Goal: Task Accomplishment & Management: Use online tool/utility

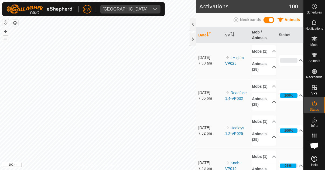
scroll to position [475, 0]
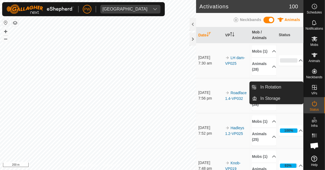
click at [313, 90] on icon at bounding box center [314, 87] width 6 height 6
click at [284, 90] on link "In Rotation" at bounding box center [280, 87] width 46 height 11
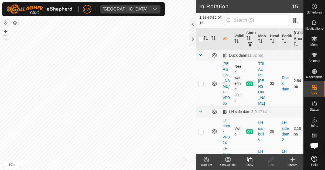
click at [201, 82] on p-checkbox at bounding box center [200, 83] width 5 height 4
checkbox input "true"
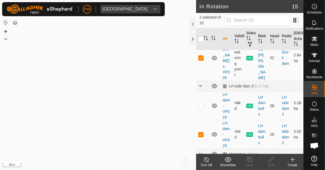
scroll to position [27, 0]
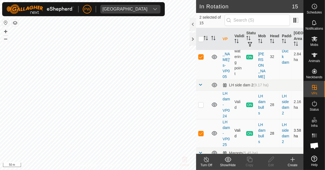
click at [201, 131] on p-checkbox at bounding box center [200, 133] width 5 height 4
checkbox input "false"
click at [249, 161] on icon at bounding box center [249, 159] width 7 height 6
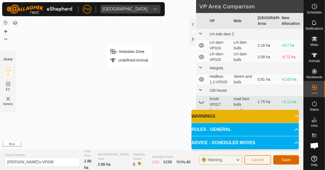
click at [286, 161] on span "Save" at bounding box center [286, 160] width 9 height 4
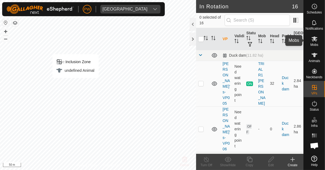
click at [313, 42] on icon at bounding box center [314, 39] width 6 height 6
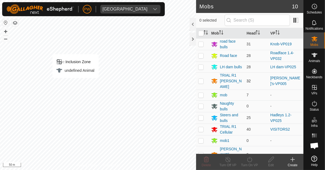
click at [201, 79] on p-checkbox at bounding box center [200, 81] width 5 height 4
checkbox input "true"
click at [248, 161] on icon at bounding box center [249, 159] width 5 height 5
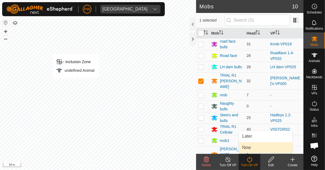
click at [256, 148] on link "Now" at bounding box center [265, 147] width 53 height 11
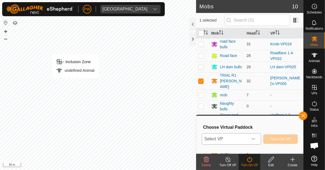
click at [256, 141] on icon "dropdown trigger" at bounding box center [253, 139] width 4 height 4
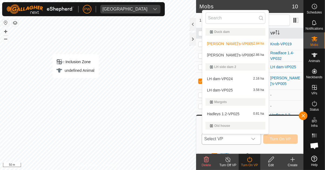
scroll to position [9, 0]
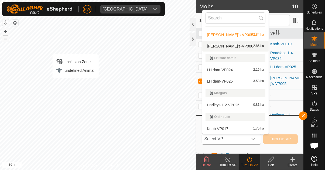
click at [244, 46] on div "[PERSON_NAME]'s-VP006 2.86 ha" at bounding box center [236, 46] width 60 height 6
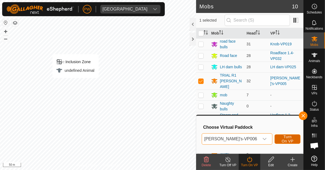
click at [281, 140] on span "Turn On VP" at bounding box center [287, 139] width 12 height 9
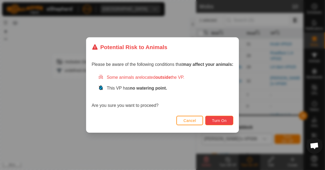
click at [220, 120] on span "Turn On" at bounding box center [219, 120] width 15 height 4
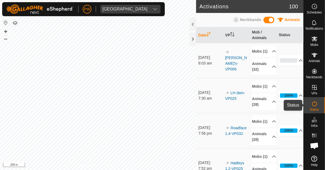
click at [312, 106] on icon at bounding box center [314, 103] width 6 height 6
click at [312, 105] on icon at bounding box center [314, 103] width 6 height 6
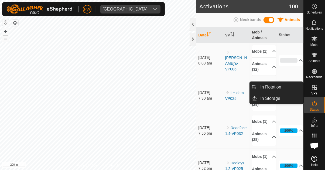
click at [315, 89] on icon at bounding box center [314, 87] width 5 height 5
click at [285, 88] on link "In Rotation" at bounding box center [280, 87] width 46 height 11
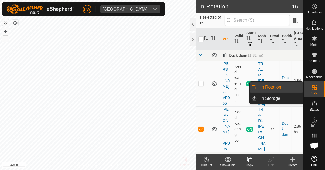
click at [270, 89] on span "In Rotation" at bounding box center [270, 87] width 21 height 6
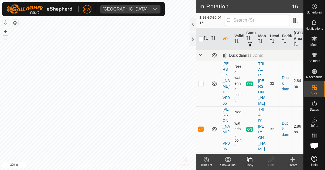
click at [200, 127] on p-checkbox at bounding box center [200, 129] width 5 height 4
checkbox input "false"
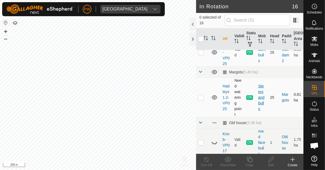
scroll to position [153, 0]
click at [201, 96] on p-checkbox at bounding box center [200, 98] width 5 height 4
checkbox input "true"
click at [248, 161] on icon at bounding box center [249, 159] width 7 height 6
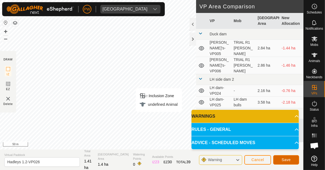
click at [286, 161] on span "Save" at bounding box center [286, 160] width 9 height 4
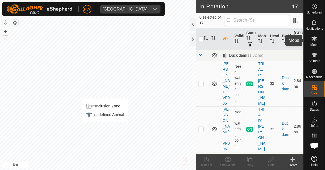
click at [312, 43] on es-mob-svg-icon at bounding box center [315, 39] width 10 height 9
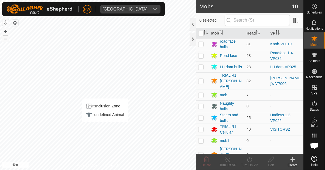
click at [201, 115] on p-checkbox at bounding box center [200, 117] width 5 height 4
checkbox input "true"
click at [250, 162] on icon at bounding box center [249, 159] width 7 height 6
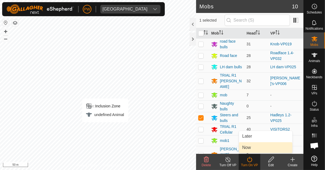
click at [253, 149] on link "Now" at bounding box center [265, 147] width 53 height 11
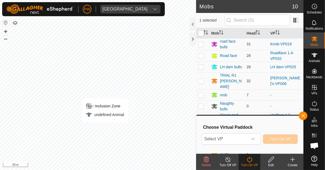
click at [254, 148] on div "Choose Virtual Paddock Select VP Turn On VP" at bounding box center [250, 134] width 100 height 31
click at [254, 139] on icon "dropdown trigger" at bounding box center [253, 139] width 4 height 2
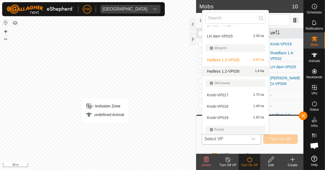
scroll to position [54, 0]
click at [242, 72] on div "Hadleys 1.2-VP026 1.4 ha" at bounding box center [236, 71] width 60 height 6
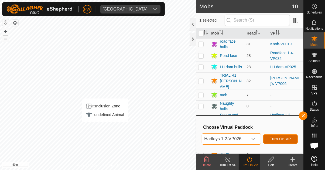
click at [273, 139] on span "Turn On VP" at bounding box center [280, 139] width 21 height 4
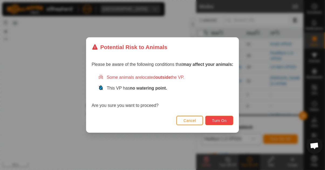
click at [221, 119] on span "Turn On" at bounding box center [219, 120] width 15 height 4
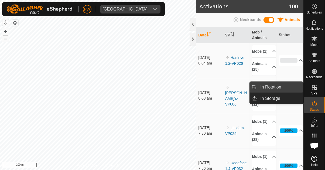
click at [286, 89] on link "In Rotation" at bounding box center [280, 87] width 46 height 11
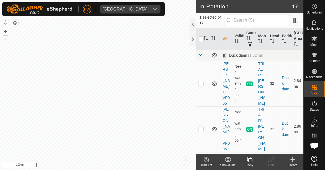
click at [250, 161] on icon at bounding box center [249, 159] width 7 height 6
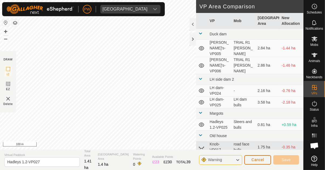
click at [260, 160] on span "Cancel" at bounding box center [257, 160] width 13 height 4
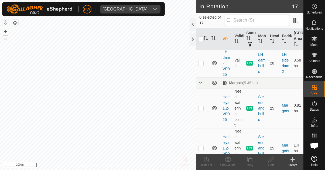
scroll to position [146, 0]
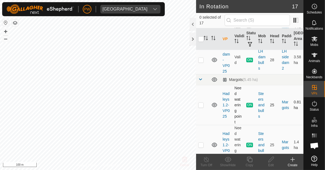
click at [199, 103] on p-checkbox at bounding box center [200, 105] width 5 height 4
click at [201, 103] on p-checkbox at bounding box center [200, 105] width 5 height 4
checkbox input "false"
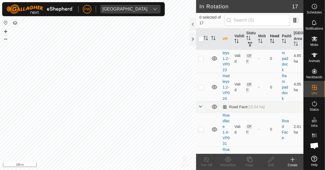
scroll to position [531, 0]
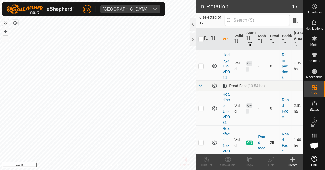
click at [199, 140] on p-checkbox at bounding box center [200, 142] width 5 height 4
checkbox input "true"
click at [248, 161] on icon at bounding box center [249, 159] width 7 height 6
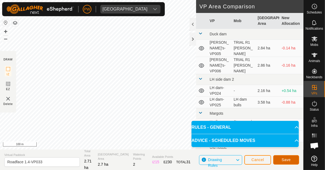
click at [279, 160] on button "Save" at bounding box center [286, 159] width 26 height 9
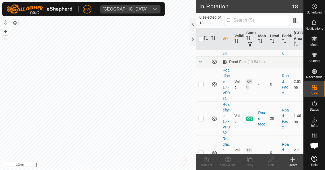
scroll to position [566, 0]
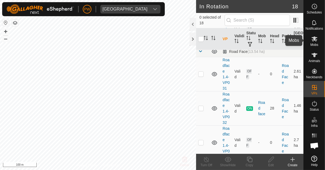
click at [314, 39] on icon at bounding box center [315, 38] width 6 height 5
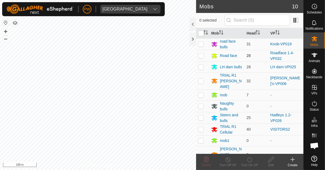
click at [202, 55] on p-checkbox at bounding box center [200, 55] width 5 height 4
checkbox input "true"
click at [251, 164] on div "Turn On VP" at bounding box center [250, 165] width 22 height 5
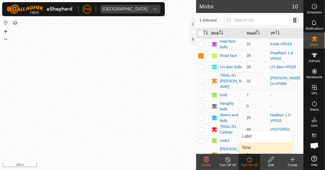
click at [253, 148] on link "Now" at bounding box center [265, 147] width 53 height 11
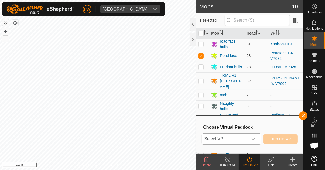
click at [257, 139] on div "dropdown trigger" at bounding box center [253, 139] width 11 height 11
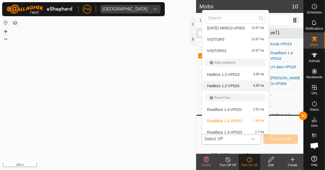
click at [237, 119] on span "Roadface 1.4-VP032" at bounding box center [224, 121] width 35 height 4
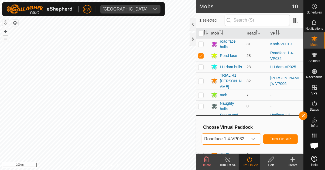
scroll to position [182, 0]
click at [255, 139] on icon "dropdown trigger" at bounding box center [253, 139] width 4 height 2
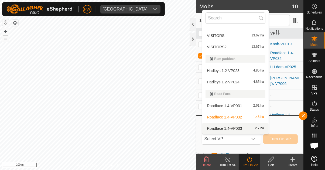
click at [234, 127] on span "Roadface 1.4-VP033" at bounding box center [224, 129] width 35 height 4
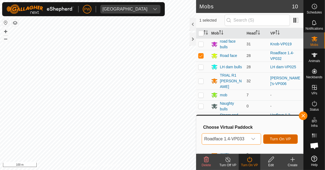
click at [278, 141] on span "Turn On VP" at bounding box center [280, 139] width 21 height 4
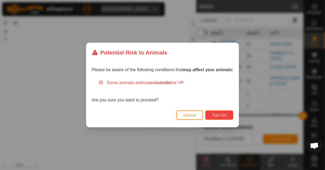
click at [222, 113] on button "Turn On" at bounding box center [219, 114] width 28 height 9
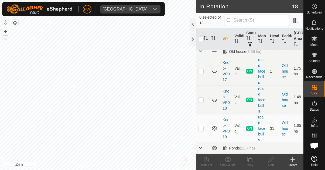
scroll to position [264, 0]
click at [215, 97] on icon at bounding box center [214, 100] width 6 height 6
click at [213, 98] on icon at bounding box center [214, 100] width 5 height 4
click at [214, 73] on icon at bounding box center [213, 73] width 1 height 1
click at [214, 69] on icon at bounding box center [214, 71] width 5 height 4
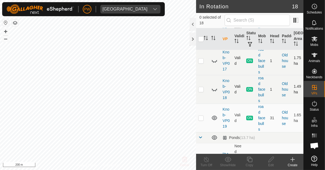
scroll to position [274, 0]
click at [201, 116] on p-checkbox at bounding box center [200, 118] width 5 height 4
checkbox input "true"
click at [250, 160] on icon at bounding box center [249, 159] width 7 height 6
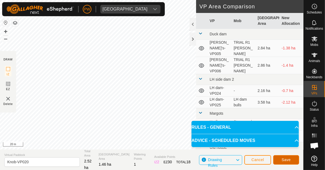
click at [285, 158] on span "Save" at bounding box center [286, 160] width 9 height 4
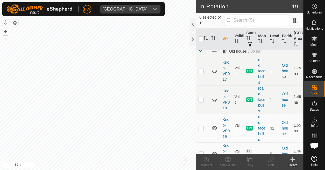
scroll to position [266, 0]
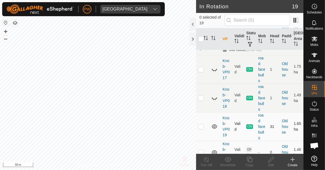
click at [200, 124] on p-checkbox at bounding box center [200, 126] width 5 height 4
click at [201, 124] on p-checkbox at bounding box center [200, 126] width 5 height 4
checkbox input "false"
click at [314, 41] on icon at bounding box center [314, 39] width 6 height 6
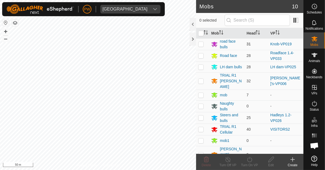
click at [200, 45] on p-checkbox at bounding box center [200, 44] width 5 height 4
checkbox input "true"
click at [251, 162] on icon at bounding box center [249, 159] width 7 height 6
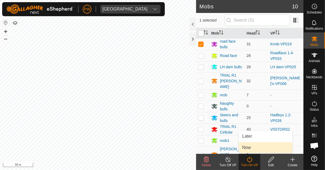
click at [254, 147] on link "Now" at bounding box center [265, 147] width 53 height 11
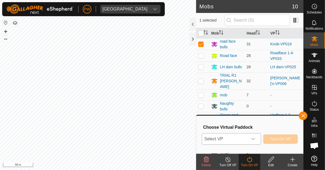
click at [256, 141] on icon "dropdown trigger" at bounding box center [253, 139] width 4 height 4
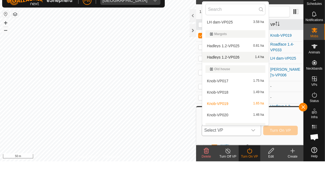
scroll to position [60, 0]
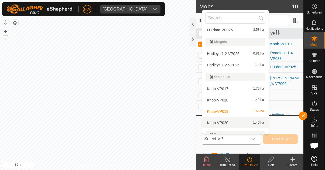
click at [235, 123] on div "Knob-VP020 1.46 ha" at bounding box center [236, 123] width 60 height 6
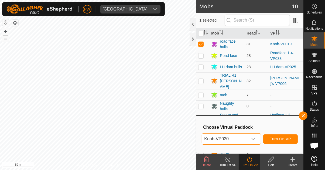
click at [271, 140] on span "Turn On VP" at bounding box center [280, 139] width 21 height 4
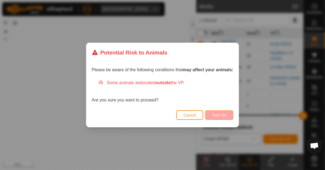
click at [217, 117] on span "Turn On" at bounding box center [219, 115] width 15 height 4
